Goal: Use online tool/utility: Utilize a website feature to perform a specific function

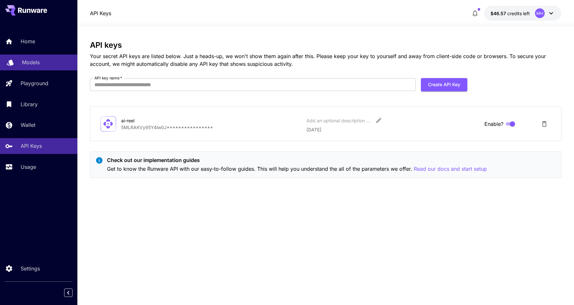
click at [36, 63] on p "Models" at bounding box center [31, 62] width 18 height 8
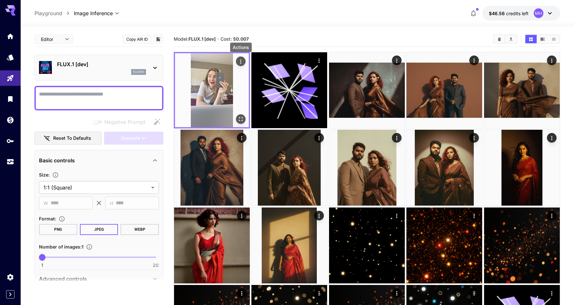
click at [241, 59] on icon "Actions" at bounding box center [241, 61] width 6 height 6
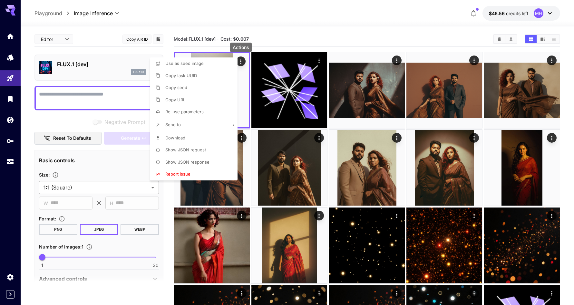
click at [201, 112] on span "Re-use parameters" at bounding box center [184, 111] width 38 height 5
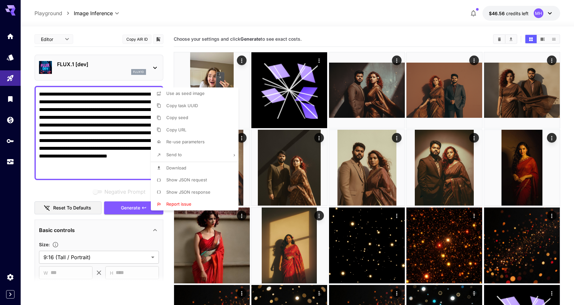
click at [90, 165] on div at bounding box center [287, 152] width 574 height 305
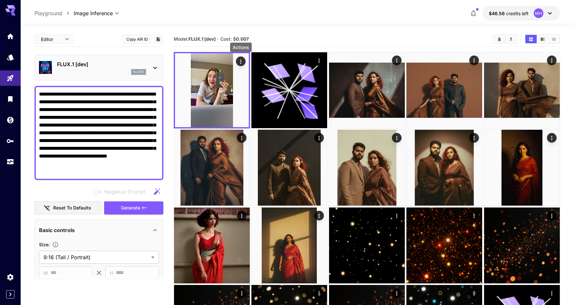
click at [78, 170] on textarea "**********" at bounding box center [99, 132] width 120 height 85
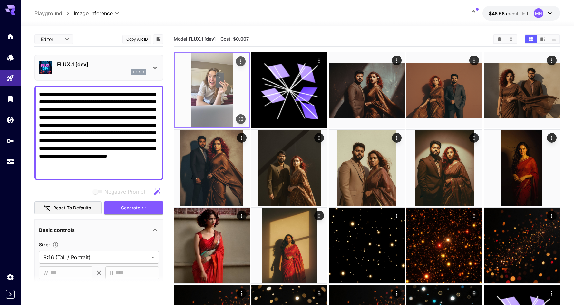
click at [215, 95] on img at bounding box center [212, 90] width 74 height 74
